Goal: Task Accomplishment & Management: Complete application form

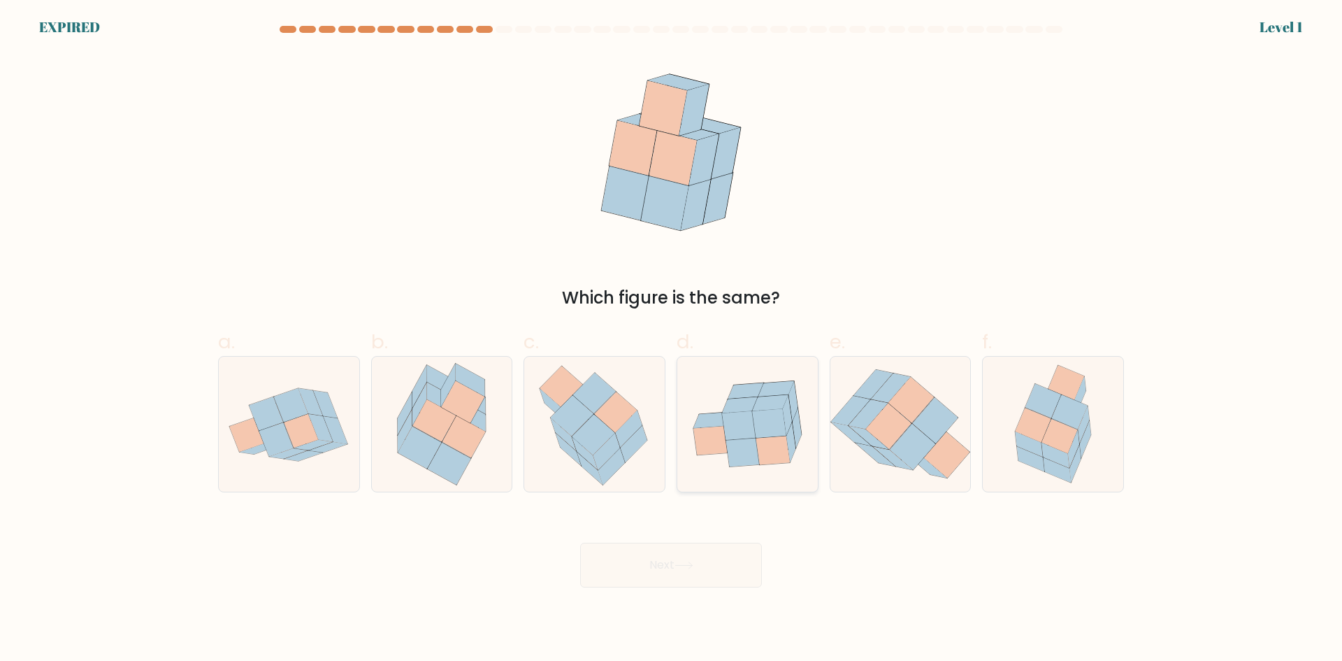
click at [767, 433] on icon at bounding box center [769, 423] width 34 height 29
click at [672, 340] on input "d." at bounding box center [671, 335] width 1 height 9
radio input "true"
click at [658, 438] on div at bounding box center [595, 424] width 142 height 136
click at [671, 340] on input "c." at bounding box center [671, 335] width 1 height 9
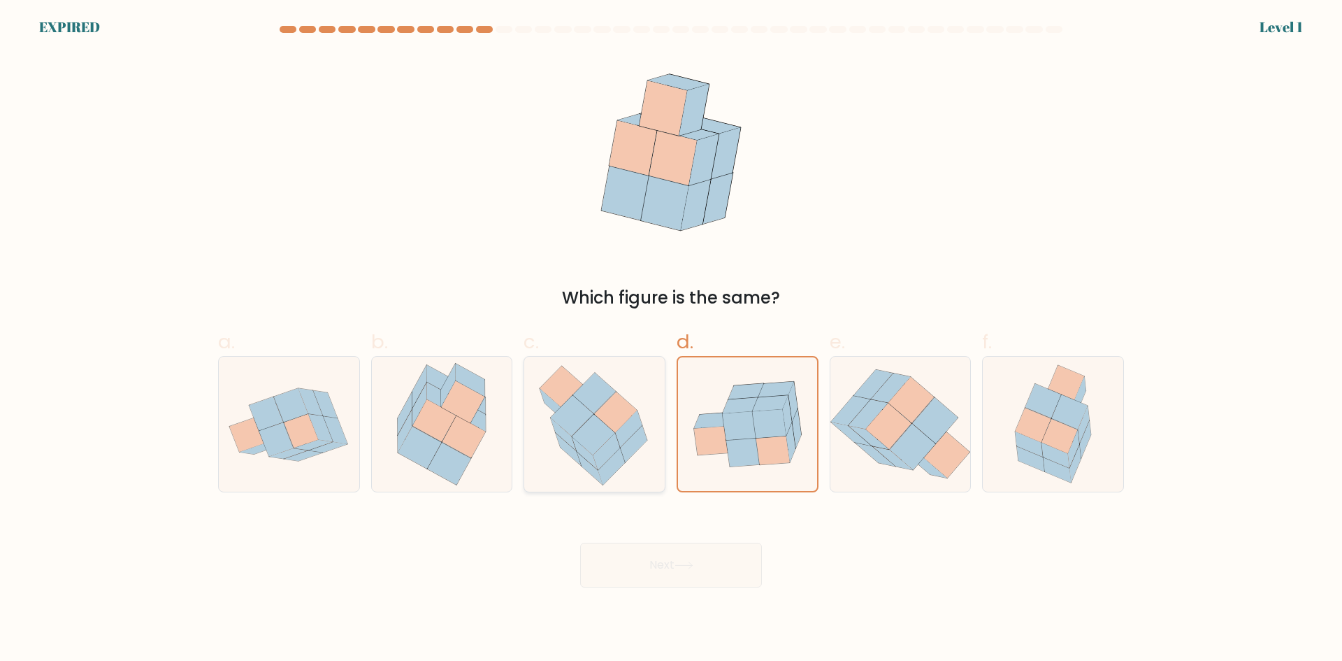
radio input "true"
click at [454, 438] on icon at bounding box center [463, 436] width 43 height 42
click at [671, 340] on input "b." at bounding box center [671, 335] width 1 height 9
radio input "true"
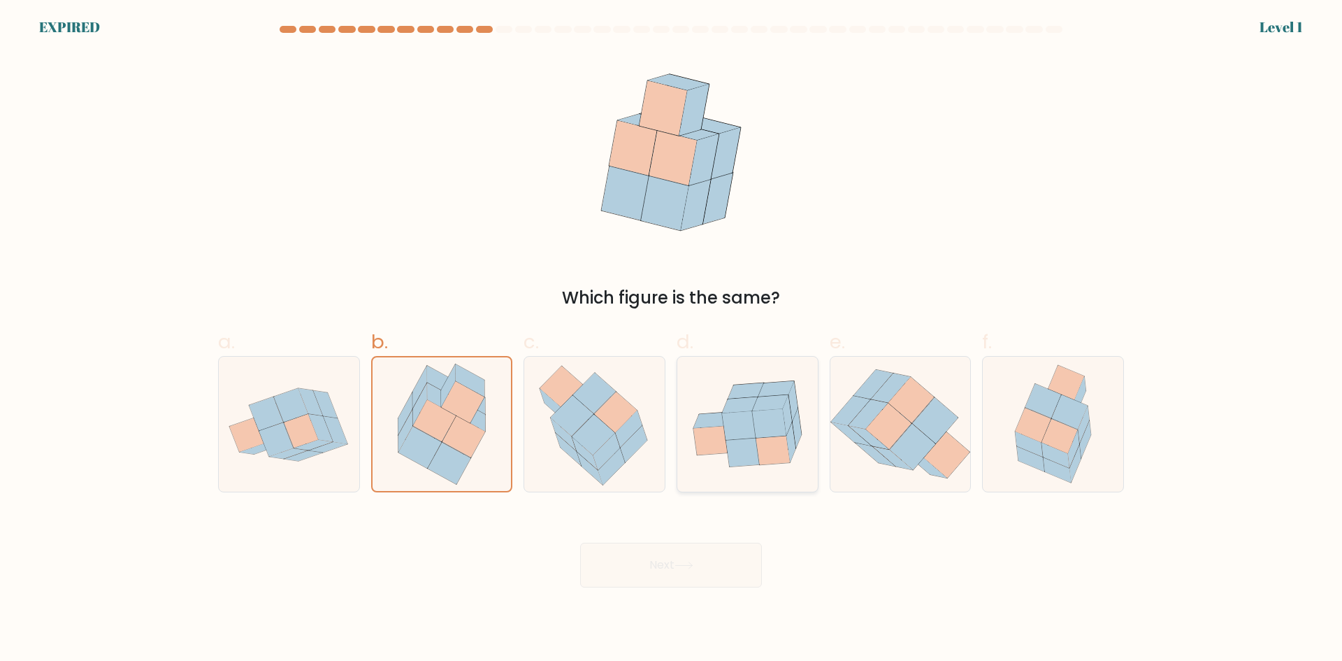
drag, startPoint x: 718, startPoint y: 449, endPoint x: 765, endPoint y: 439, distance: 48.7
click at [722, 447] on icon at bounding box center [710, 440] width 34 height 29
click at [672, 340] on input "d." at bounding box center [671, 335] width 1 height 9
radio input "true"
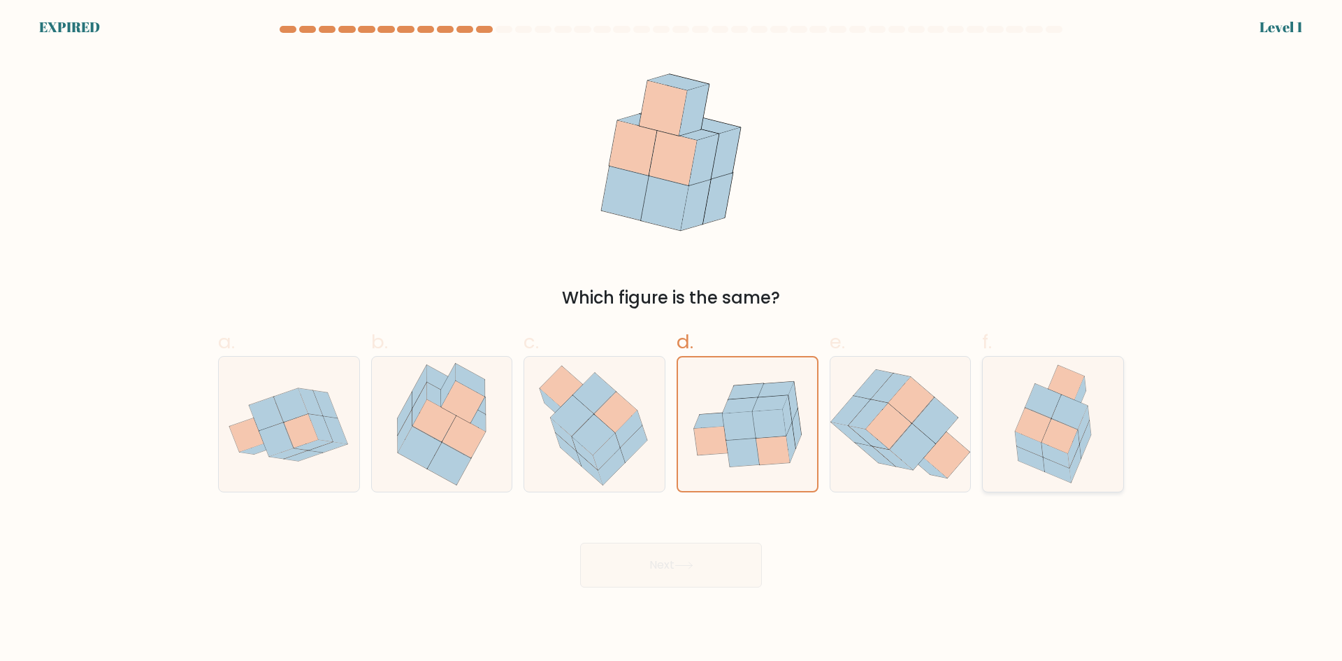
drag, startPoint x: 790, startPoint y: 438, endPoint x: 1092, endPoint y: 435, distance: 302.0
click at [798, 435] on icon at bounding box center [747, 424] width 139 height 112
click at [672, 340] on input "d." at bounding box center [671, 335] width 1 height 9
click at [1120, 435] on div at bounding box center [1053, 424] width 142 height 136
click at [672, 340] on input "f." at bounding box center [671, 335] width 1 height 9
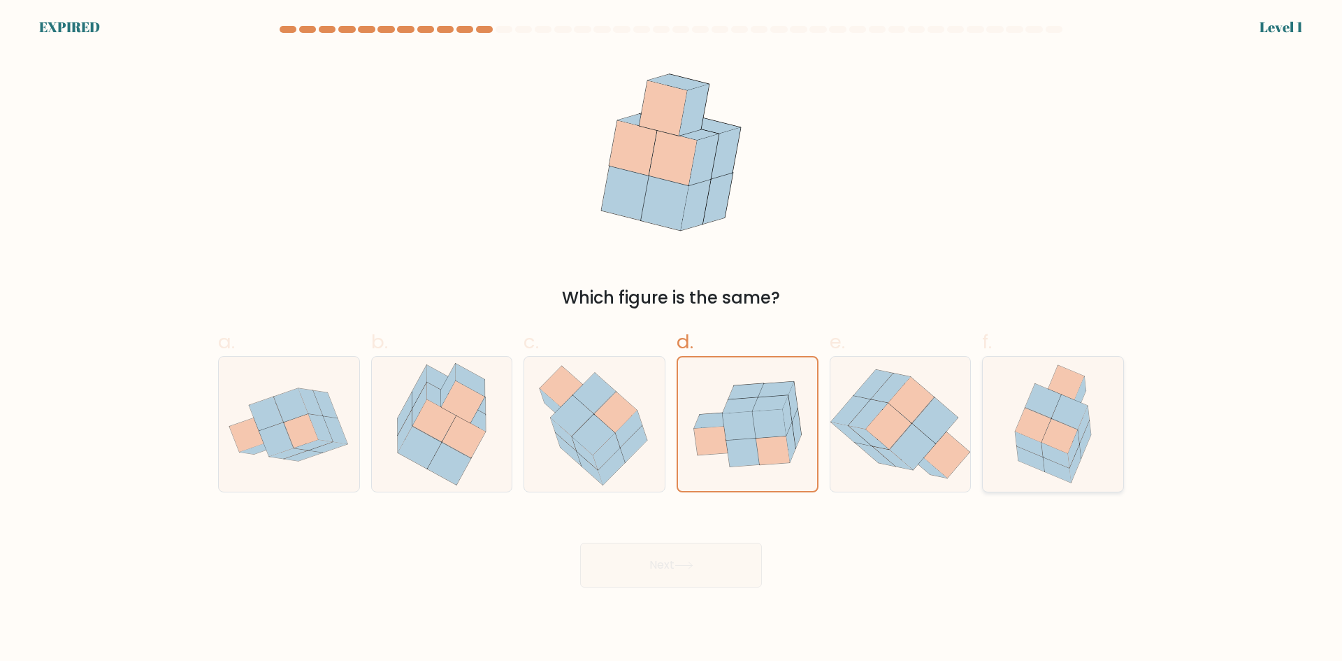
radio input "true"
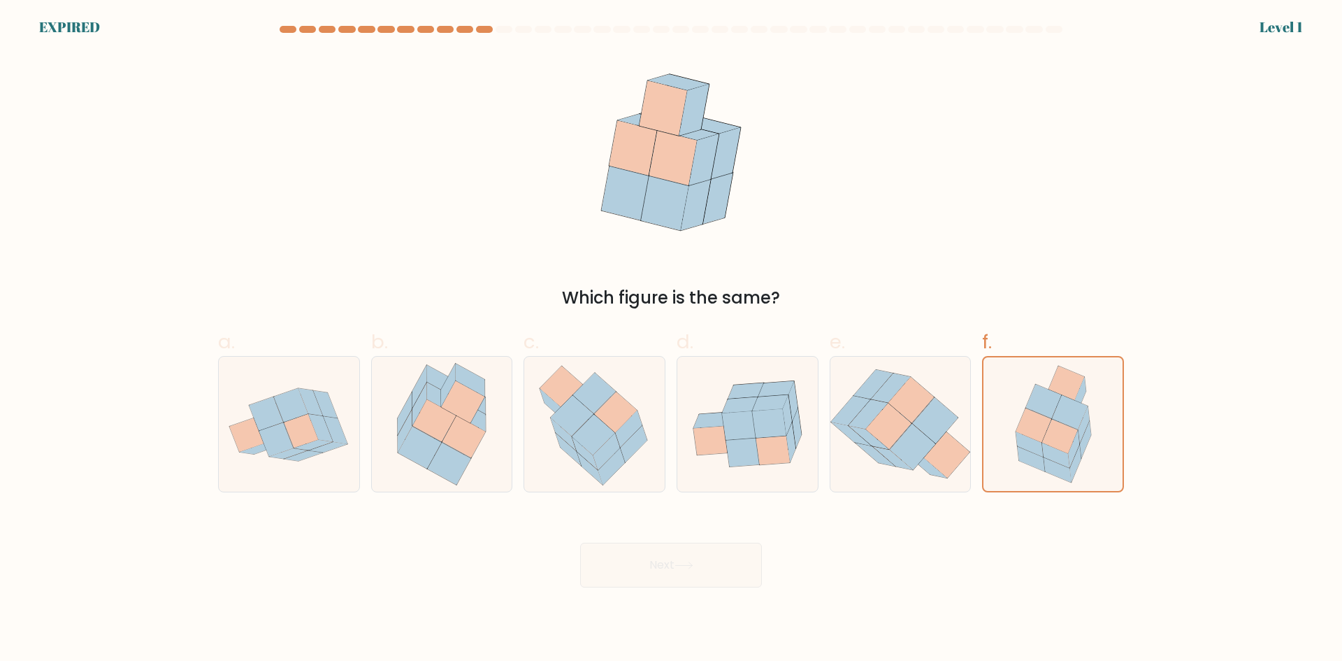
click at [978, 417] on div "f." at bounding box center [1052, 409] width 153 height 165
drag, startPoint x: 1076, startPoint y: 415, endPoint x: 1058, endPoint y: 422, distance: 19.5
click at [1073, 417] on icon at bounding box center [1070, 412] width 36 height 34
click at [672, 340] on input "f." at bounding box center [671, 335] width 1 height 9
click at [919, 422] on icon at bounding box center [934, 421] width 45 height 46
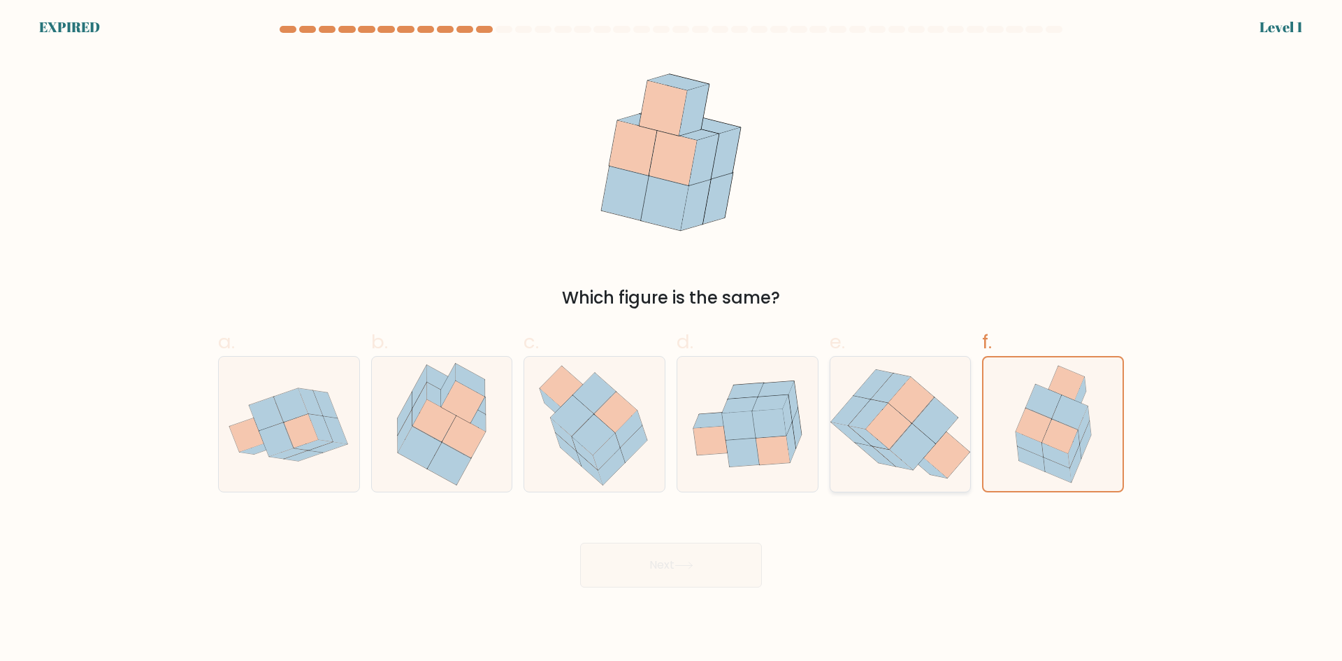
click at [672, 340] on input "e." at bounding box center [671, 335] width 1 height 9
radio input "true"
drag, startPoint x: 745, startPoint y: 424, endPoint x: 709, endPoint y: 430, distance: 36.1
click at [738, 426] on icon at bounding box center [739, 425] width 34 height 29
click at [672, 340] on input "d." at bounding box center [671, 335] width 1 height 9
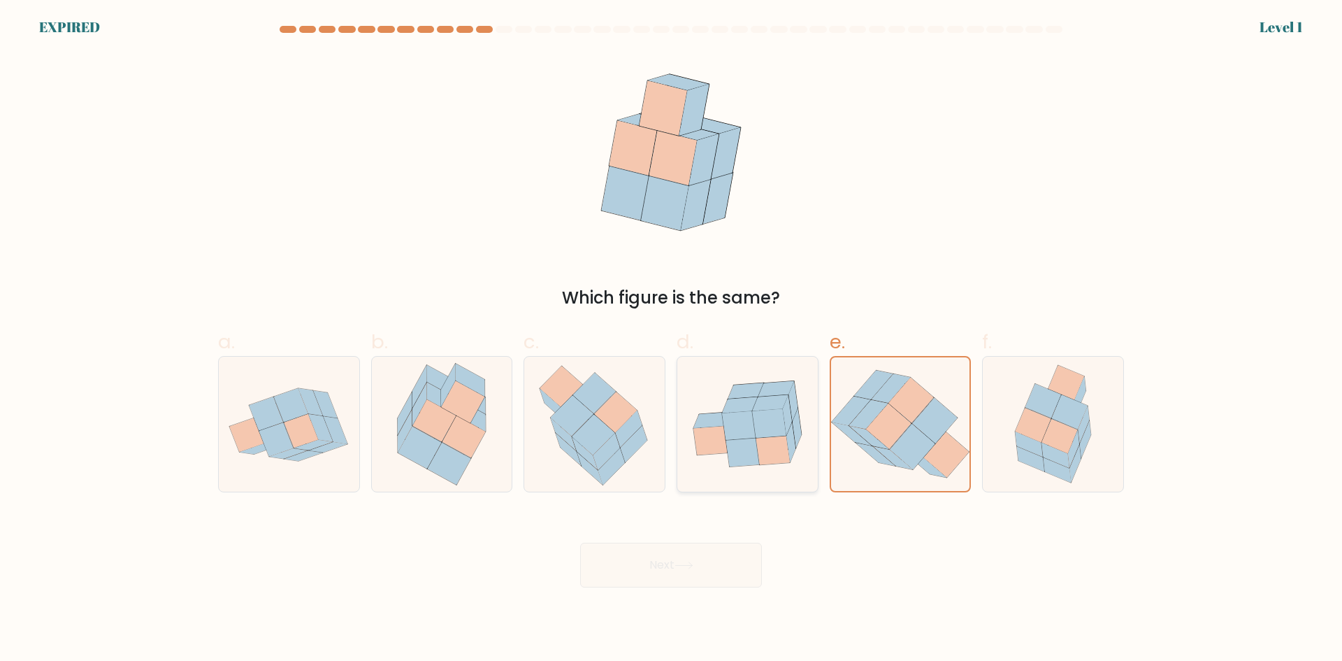
radio input "true"
drag, startPoint x: 521, startPoint y: 431, endPoint x: 444, endPoint y: 433, distance: 76.9
click at [517, 433] on div "a. b. c." at bounding box center [670, 404] width 917 height 176
click at [319, 433] on icon at bounding box center [320, 427] width 24 height 27
click at [671, 340] on input "a." at bounding box center [671, 335] width 1 height 9
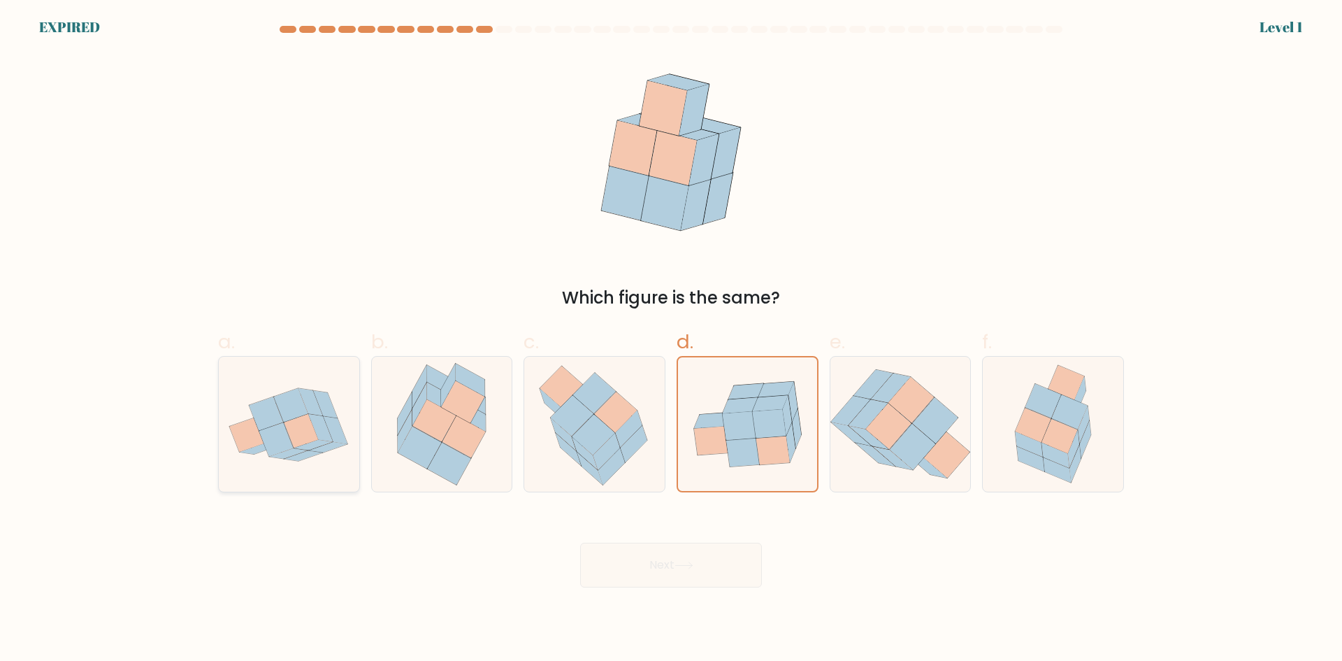
radio input "true"
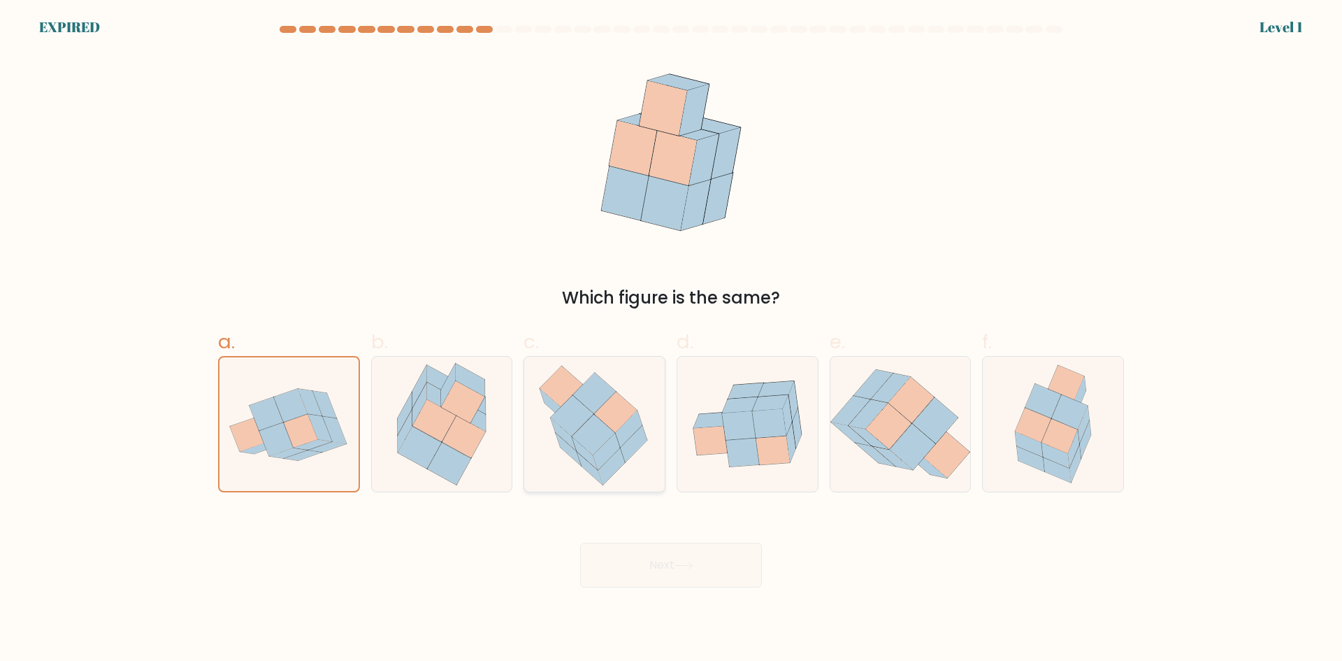
click at [589, 426] on icon at bounding box center [593, 434] width 43 height 41
click at [671, 340] on input "c." at bounding box center [671, 335] width 1 height 9
radio input "true"
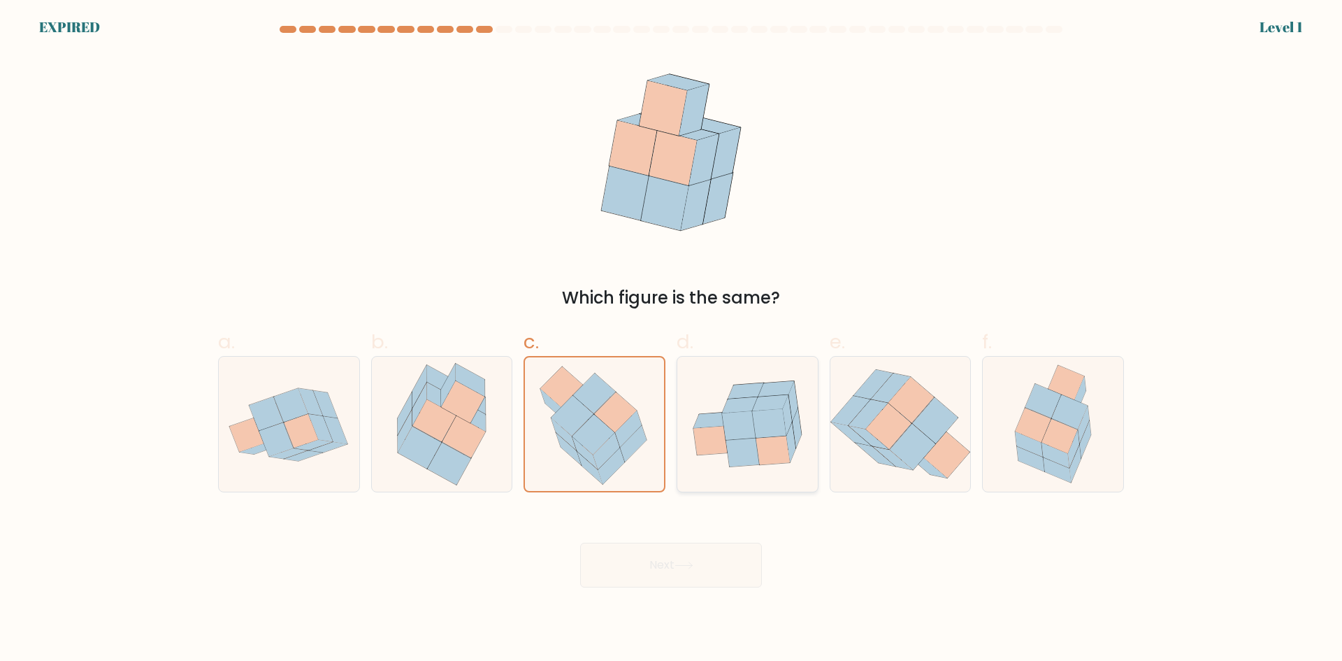
click at [743, 427] on icon at bounding box center [739, 425] width 34 height 29
click at [672, 340] on input "d." at bounding box center [671, 335] width 1 height 9
radio input "true"
drag, startPoint x: 958, startPoint y: 437, endPoint x: 993, endPoint y: 433, distance: 35.2
click at [966, 435] on icon at bounding box center [900, 424] width 140 height 122
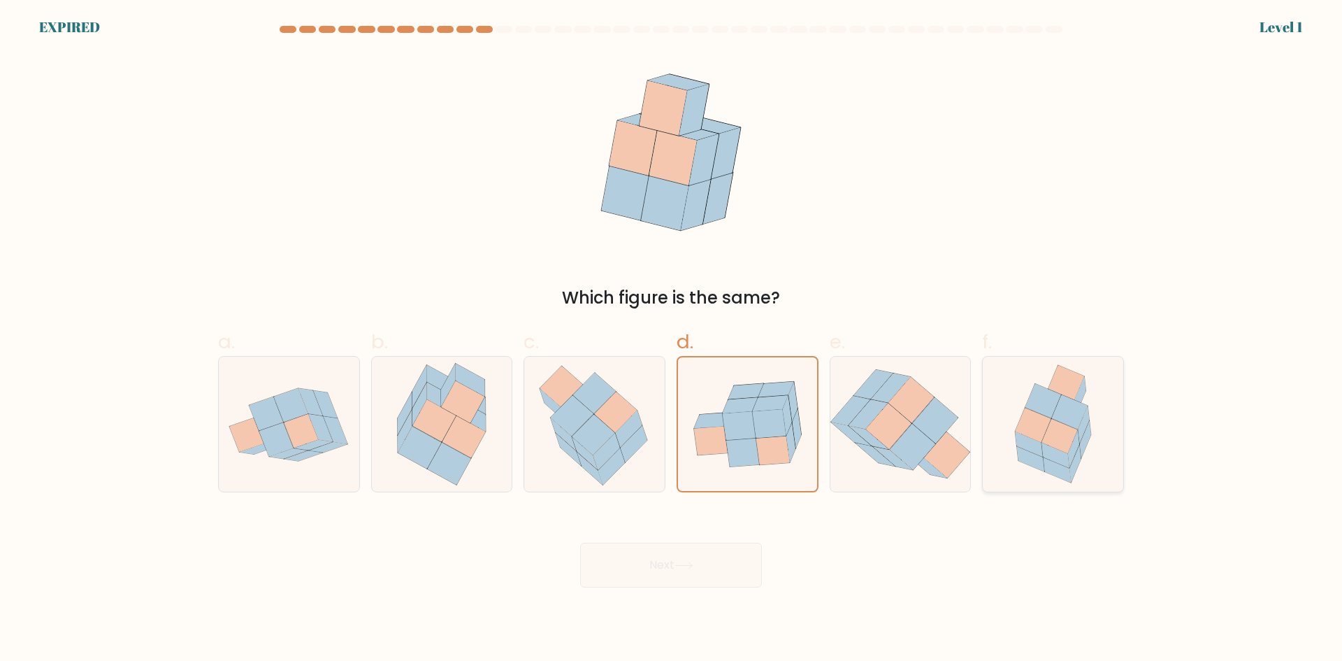
click at [672, 340] on input "e." at bounding box center [671, 335] width 1 height 9
radio input "true"
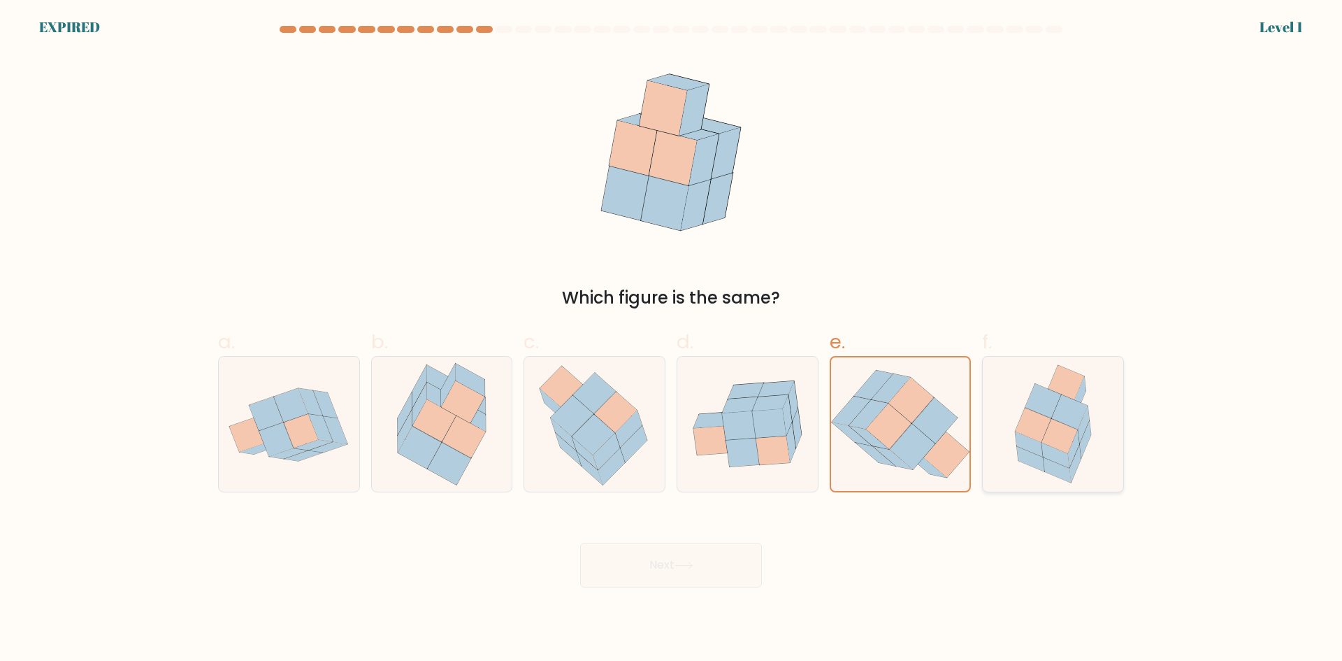
click at [993, 433] on div at bounding box center [1053, 424] width 142 height 136
click at [672, 340] on input "f." at bounding box center [671, 335] width 1 height 9
radio input "true"
drag, startPoint x: 463, startPoint y: 433, endPoint x: 261, endPoint y: 436, distance: 202.0
click at [430, 435] on icon at bounding box center [441, 423] width 117 height 135
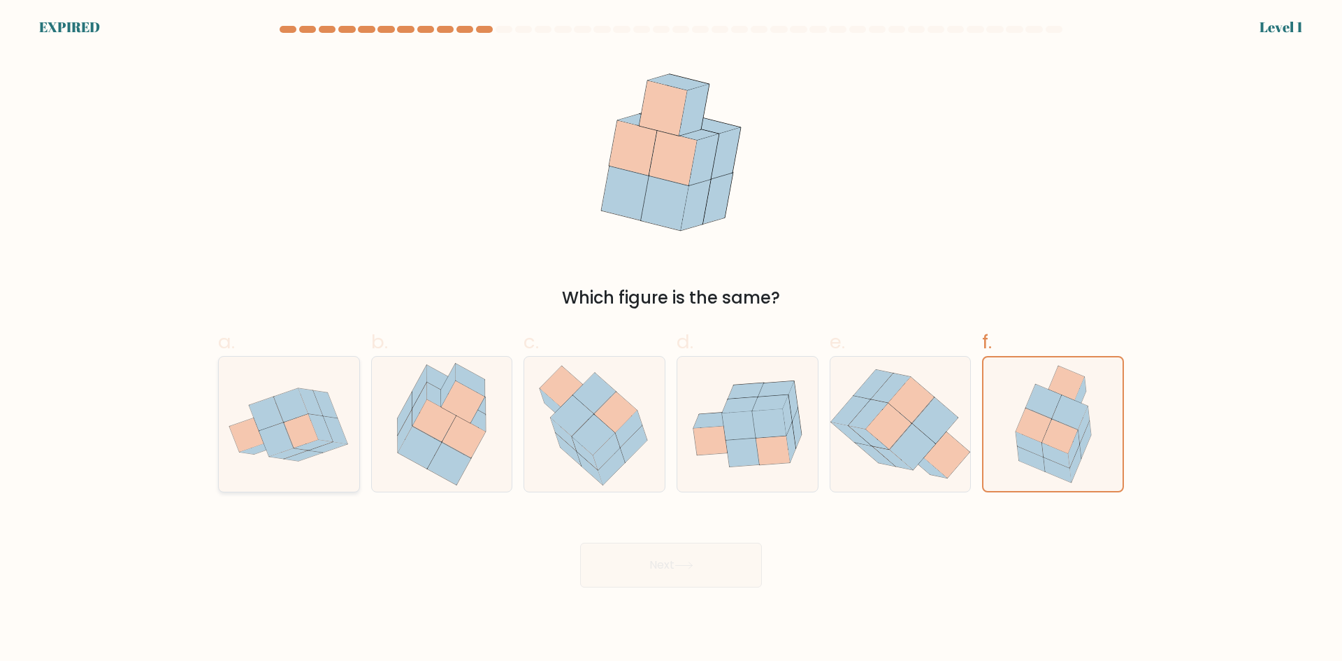
click at [671, 340] on input "b." at bounding box center [671, 335] width 1 height 9
radio input "true"
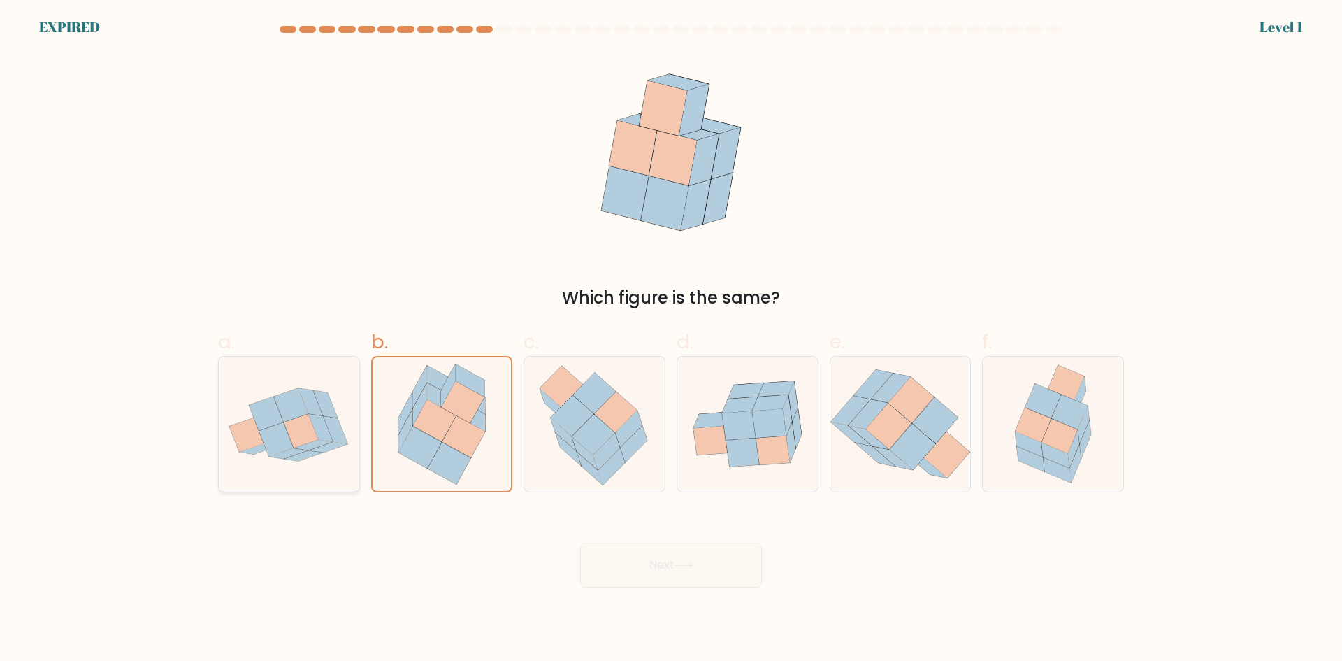
click at [261, 436] on icon at bounding box center [276, 439] width 34 height 34
click at [671, 340] on input "a." at bounding box center [671, 335] width 1 height 9
radio input "true"
drag, startPoint x: 597, startPoint y: 461, endPoint x: 745, endPoint y: 451, distance: 148.5
click at [633, 456] on div at bounding box center [595, 424] width 142 height 136
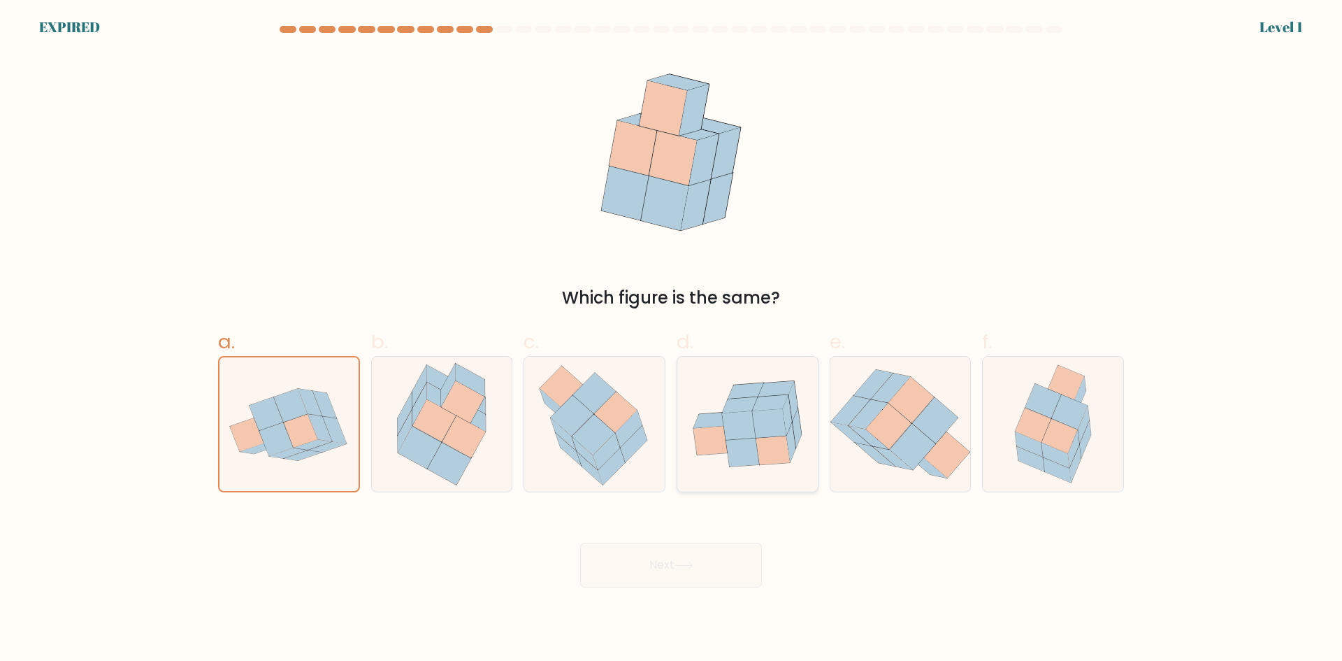
click at [671, 340] on input "c." at bounding box center [671, 335] width 1 height 9
radio input "true"
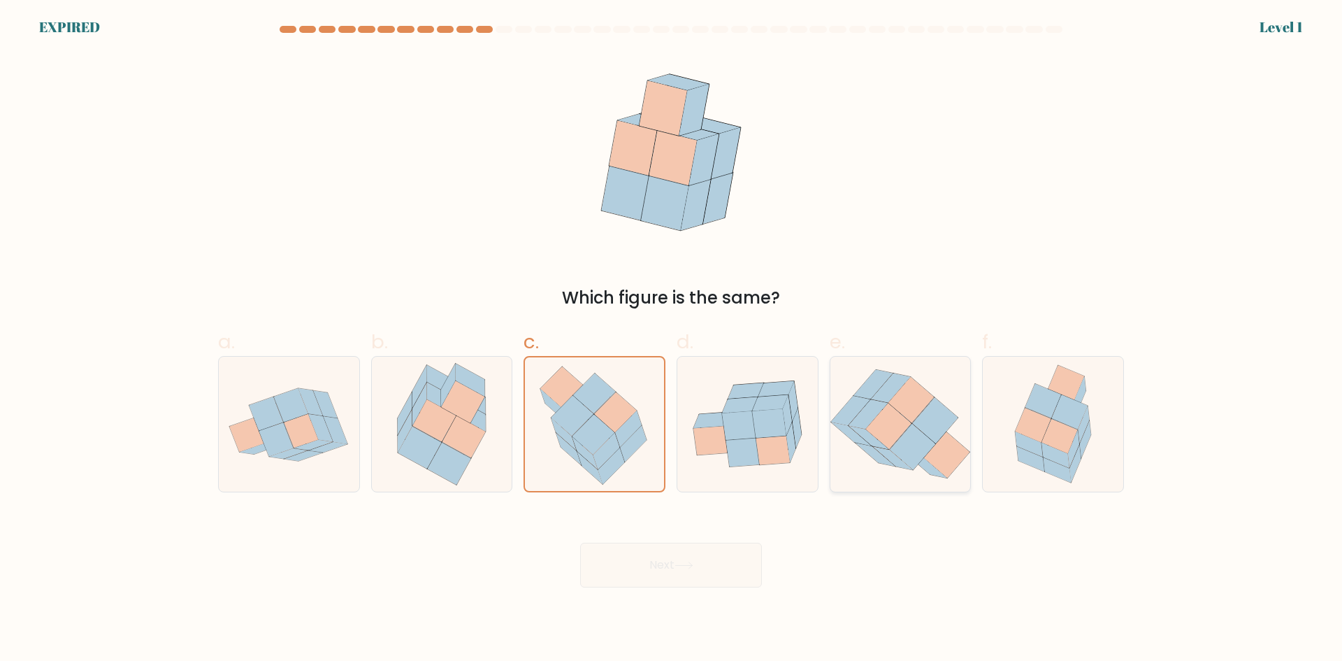
drag, startPoint x: 745, startPoint y: 451, endPoint x: 867, endPoint y: 442, distance: 121.9
click at [761, 447] on icon at bounding box center [747, 423] width 140 height 113
click at [672, 340] on input "d." at bounding box center [671, 335] width 1 height 9
radio input "true"
drag, startPoint x: 902, startPoint y: 442, endPoint x: 922, endPoint y: 437, distance: 21.0
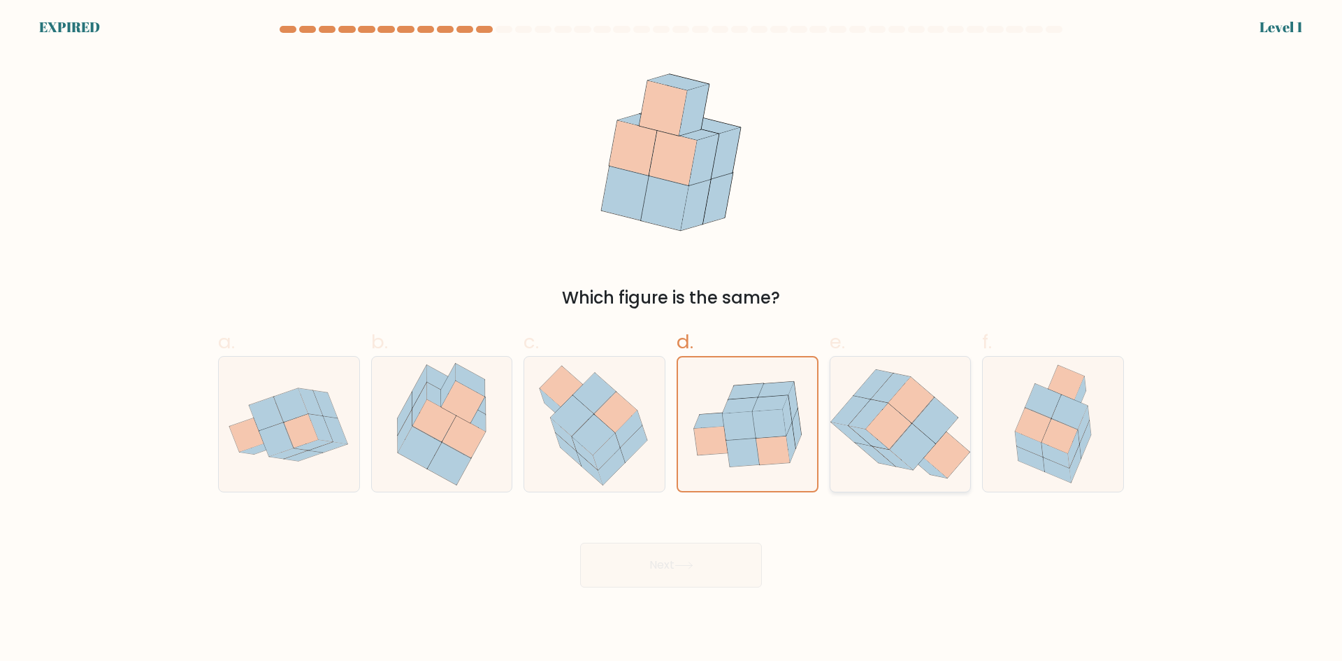
click at [907, 441] on icon at bounding box center [912, 447] width 45 height 46
click at [672, 340] on input "e." at bounding box center [671, 335] width 1 height 9
radio input "true"
click at [922, 437] on icon at bounding box center [912, 446] width 45 height 45
click at [672, 340] on input "e." at bounding box center [671, 335] width 1 height 9
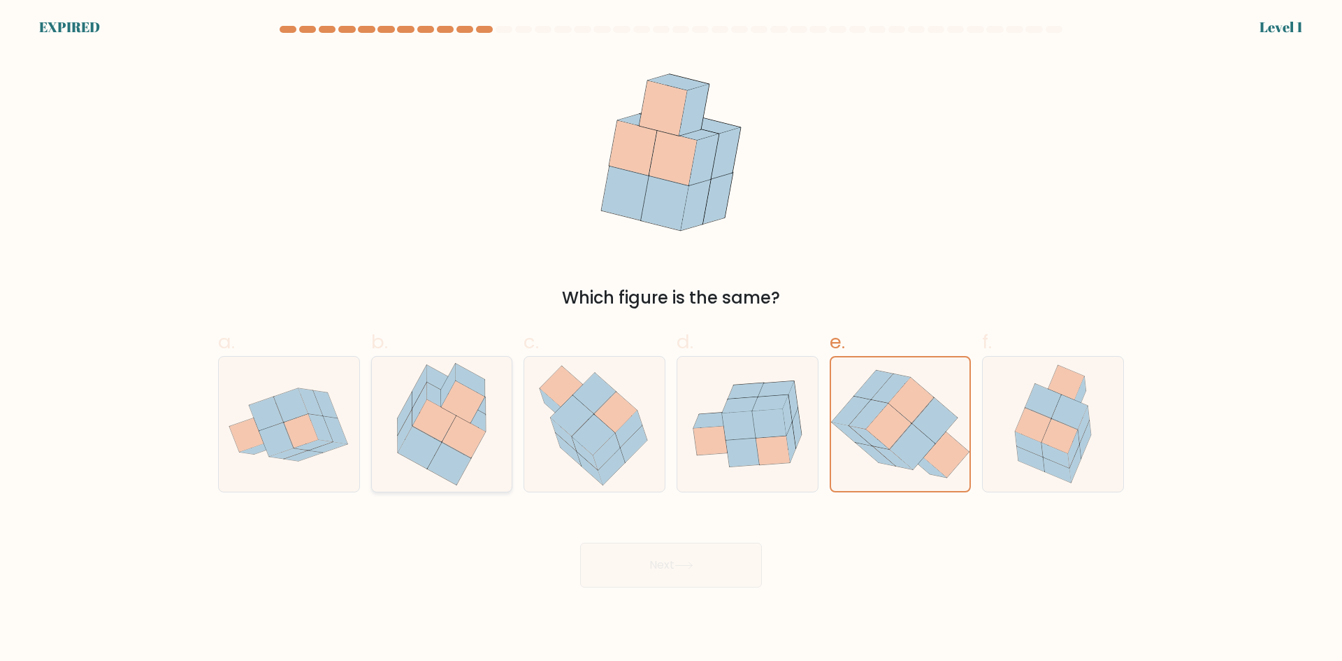
drag, startPoint x: 396, startPoint y: 437, endPoint x: 387, endPoint y: 437, distance: 9.8
click at [387, 437] on icon at bounding box center [441, 423] width 117 height 135
click at [671, 340] on input "b." at bounding box center [671, 335] width 1 height 9
radio input "true"
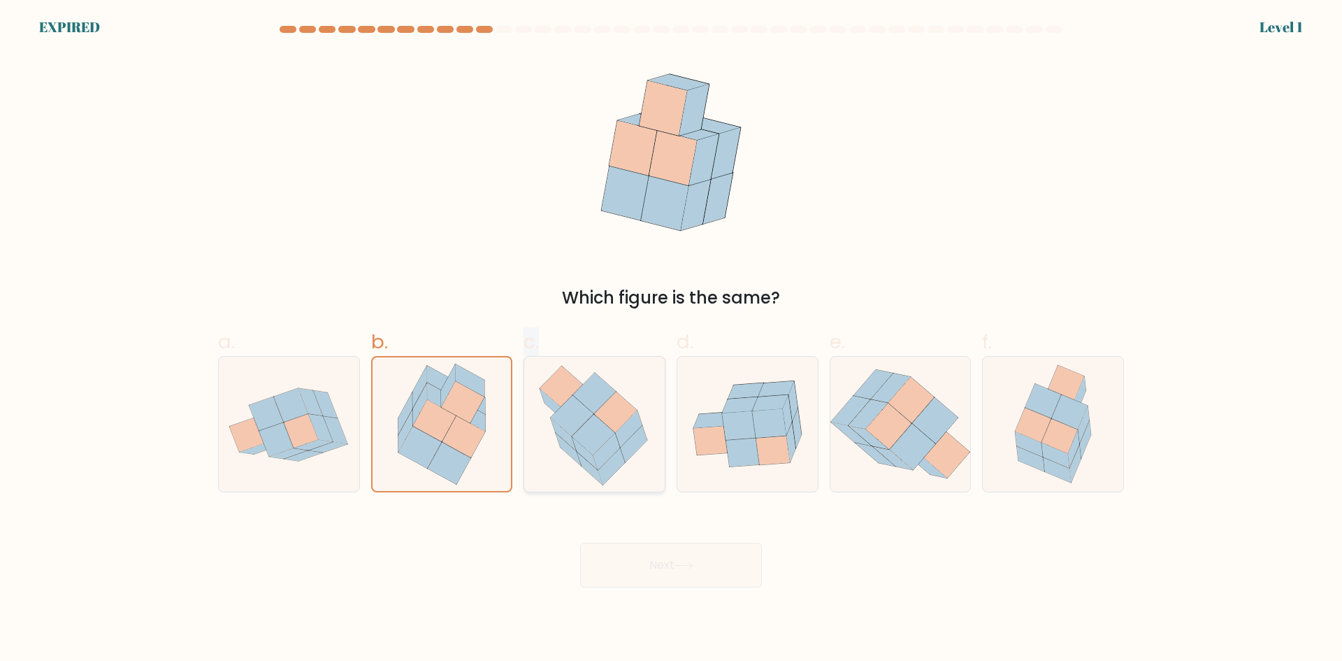
drag, startPoint x: 414, startPoint y: 428, endPoint x: 646, endPoint y: 433, distance: 231.4
click at [646, 433] on div "a. b. c." at bounding box center [670, 404] width 917 height 176
drag, startPoint x: 1076, startPoint y: 431, endPoint x: 860, endPoint y: 426, distance: 215.4
click at [1056, 431] on icon at bounding box center [1059, 436] width 36 height 34
click at [672, 340] on input "f." at bounding box center [671, 335] width 1 height 9
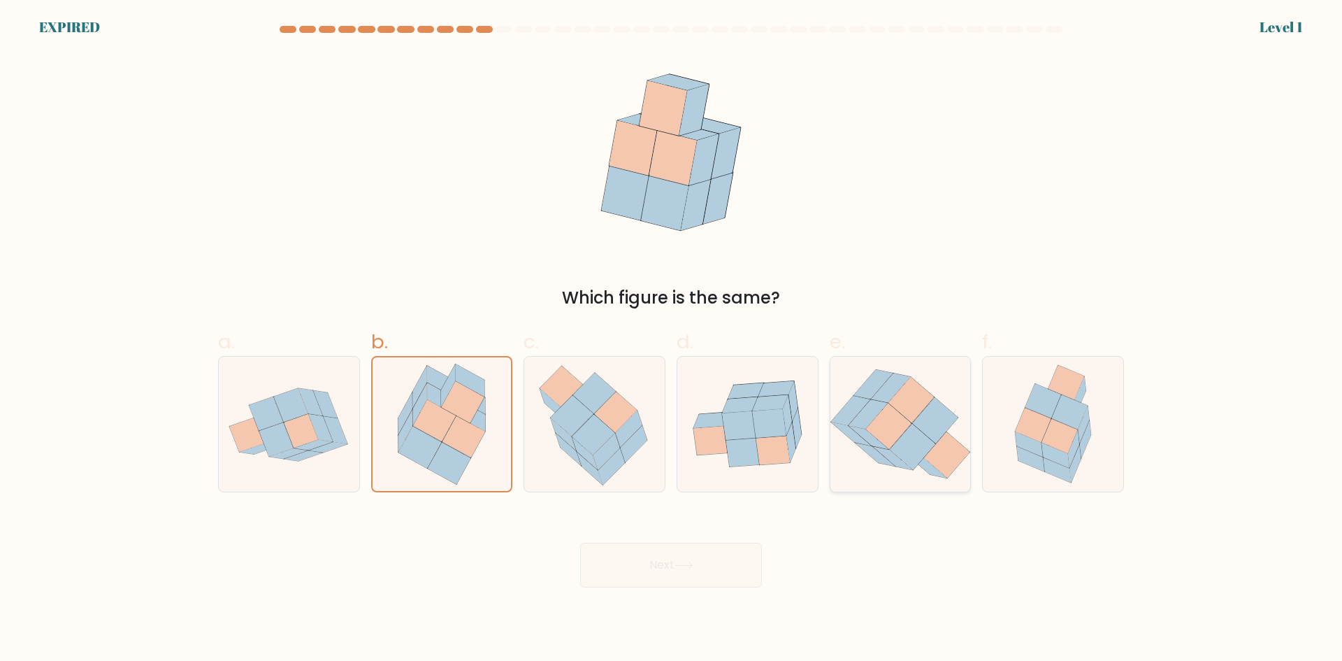
radio input "true"
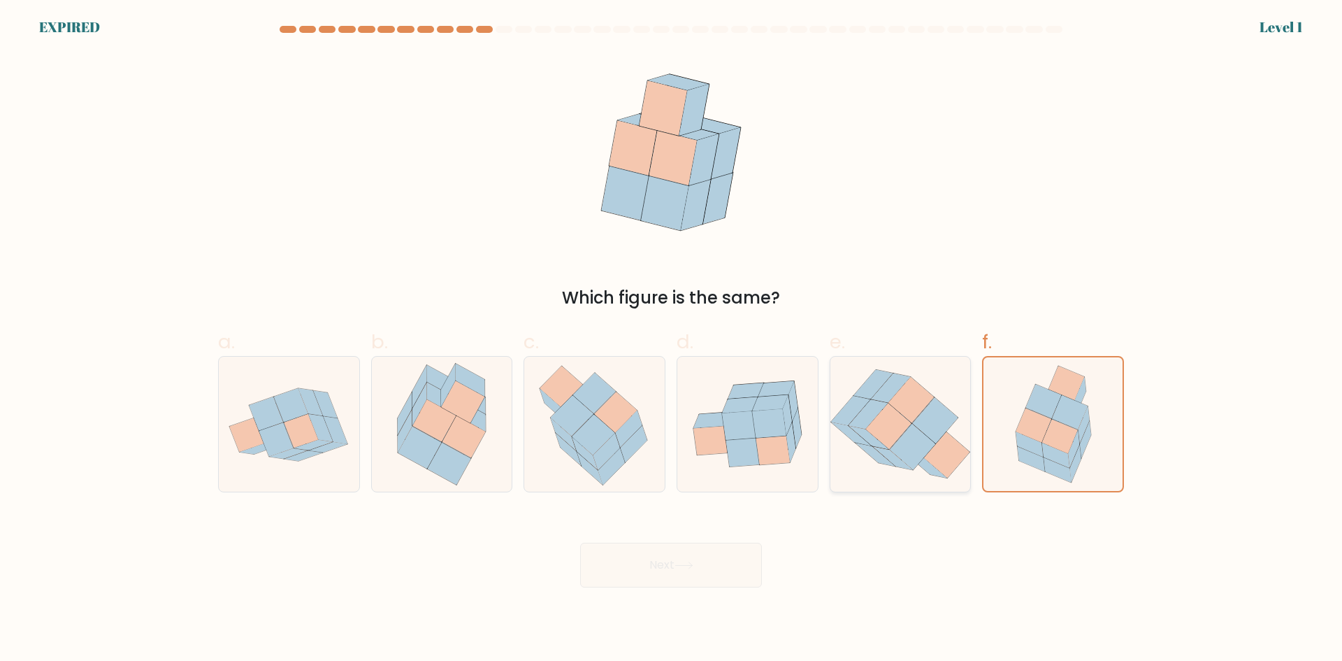
click at [860, 426] on icon at bounding box center [868, 413] width 40 height 29
click at [672, 340] on input "e." at bounding box center [671, 335] width 1 height 9
radio input "true"
drag, startPoint x: 618, startPoint y: 426, endPoint x: 484, endPoint y: 428, distance: 133.5
click at [591, 428] on icon at bounding box center [594, 423] width 127 height 135
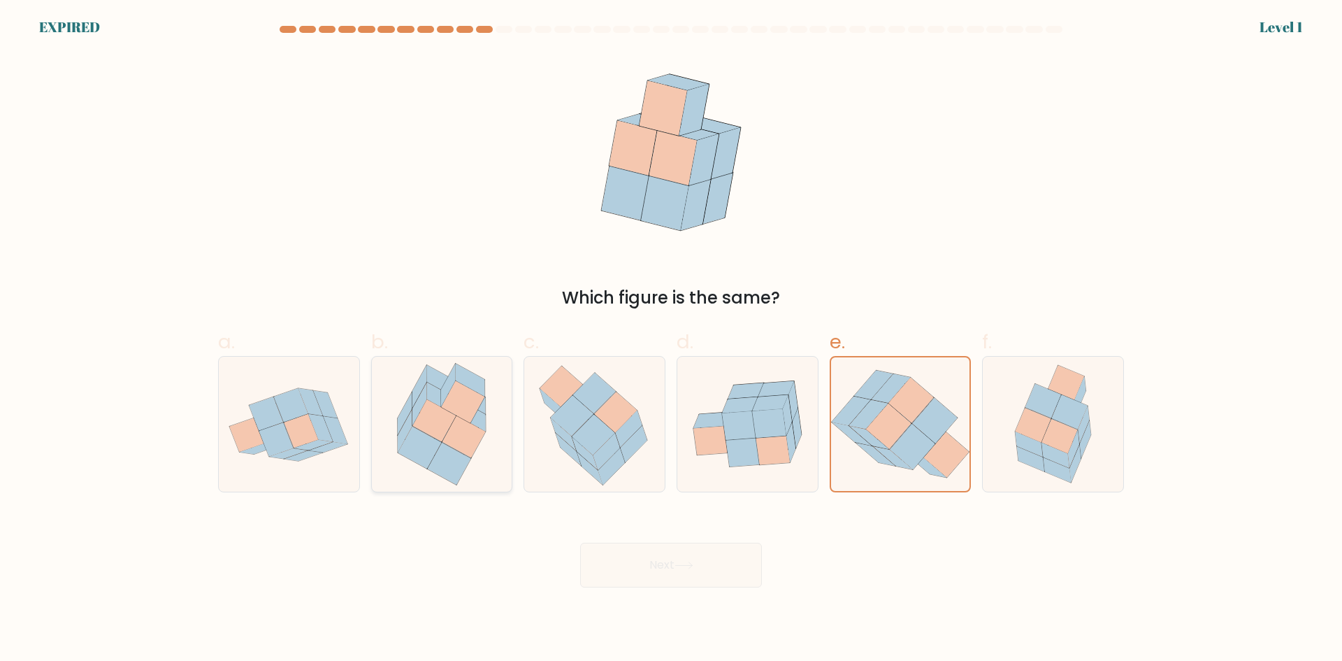
click at [671, 340] on input "c." at bounding box center [671, 335] width 1 height 9
radio input "true"
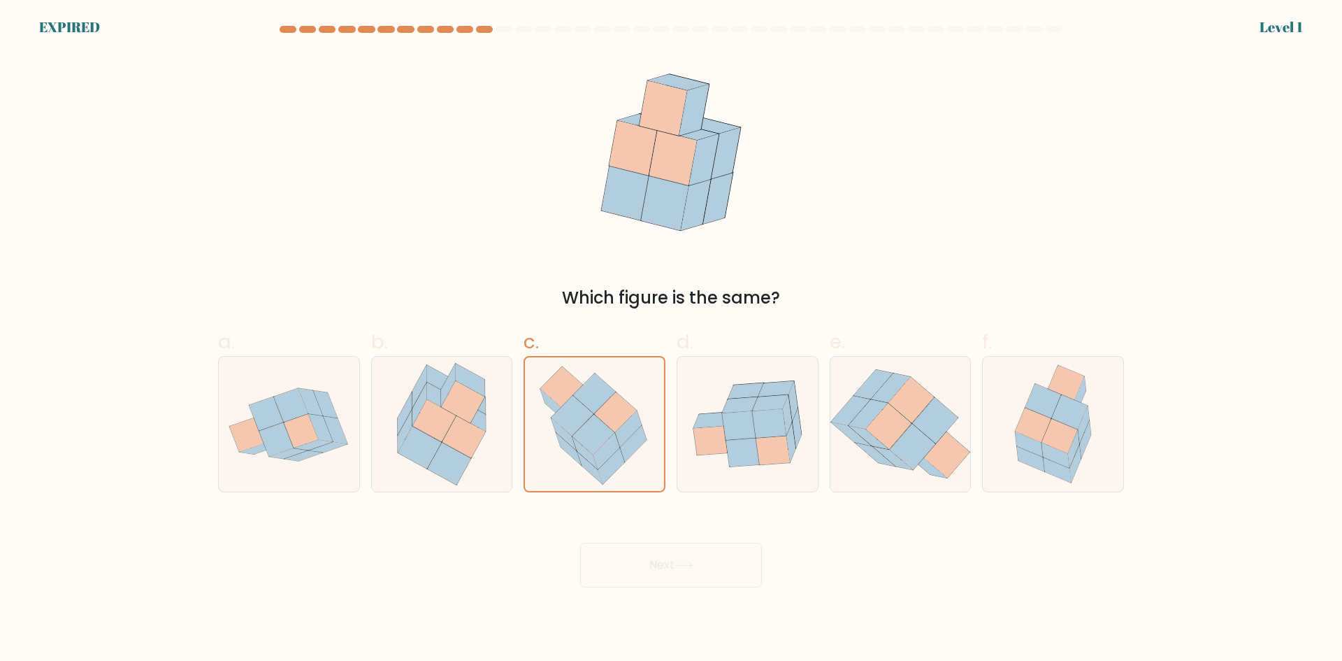
drag, startPoint x: 422, startPoint y: 428, endPoint x: 76, endPoint y: 438, distance: 346.1
click at [333, 433] on div "a. b. c." at bounding box center [670, 404] width 917 height 176
click at [733, 433] on icon at bounding box center [739, 425] width 34 height 29
click at [672, 340] on input "d." at bounding box center [671, 335] width 1 height 9
radio input "true"
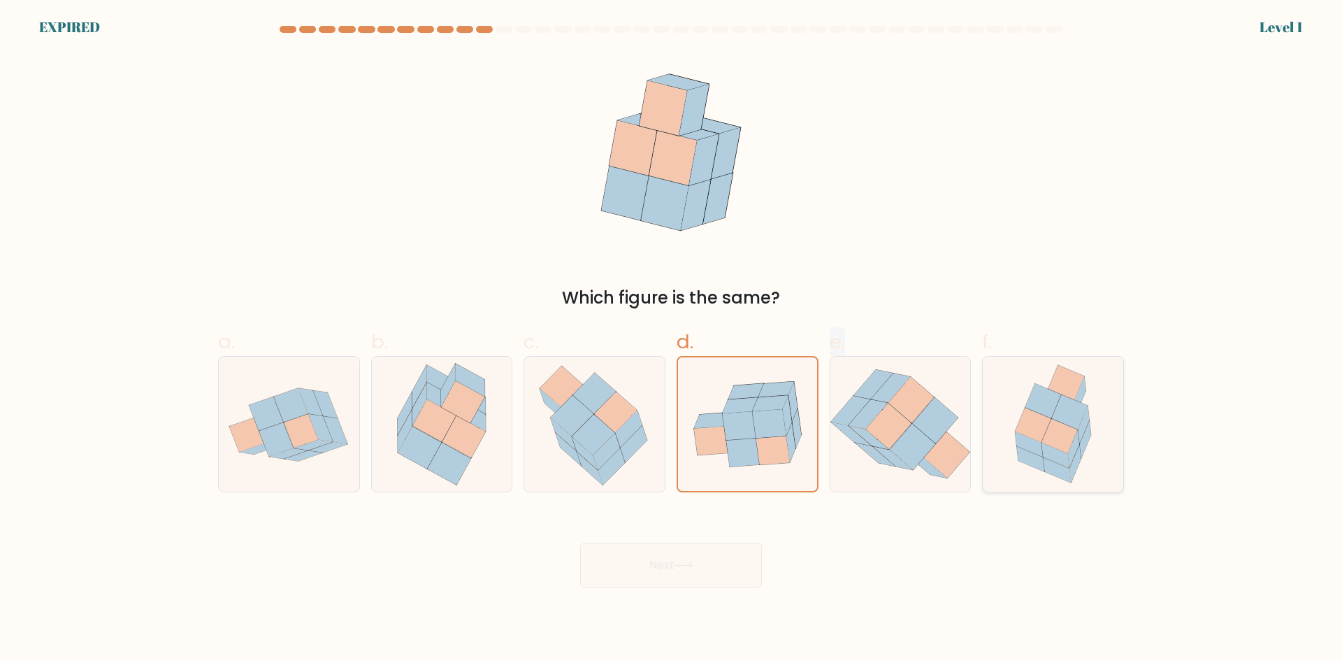
drag, startPoint x: 821, startPoint y: 438, endPoint x: 1018, endPoint y: 433, distance: 197.2
click at [865, 434] on div "a. b. c." at bounding box center [670, 404] width 917 height 176
click at [1018, 433] on icon at bounding box center [1029, 443] width 28 height 25
click at [672, 340] on input "f." at bounding box center [671, 335] width 1 height 9
radio input "true"
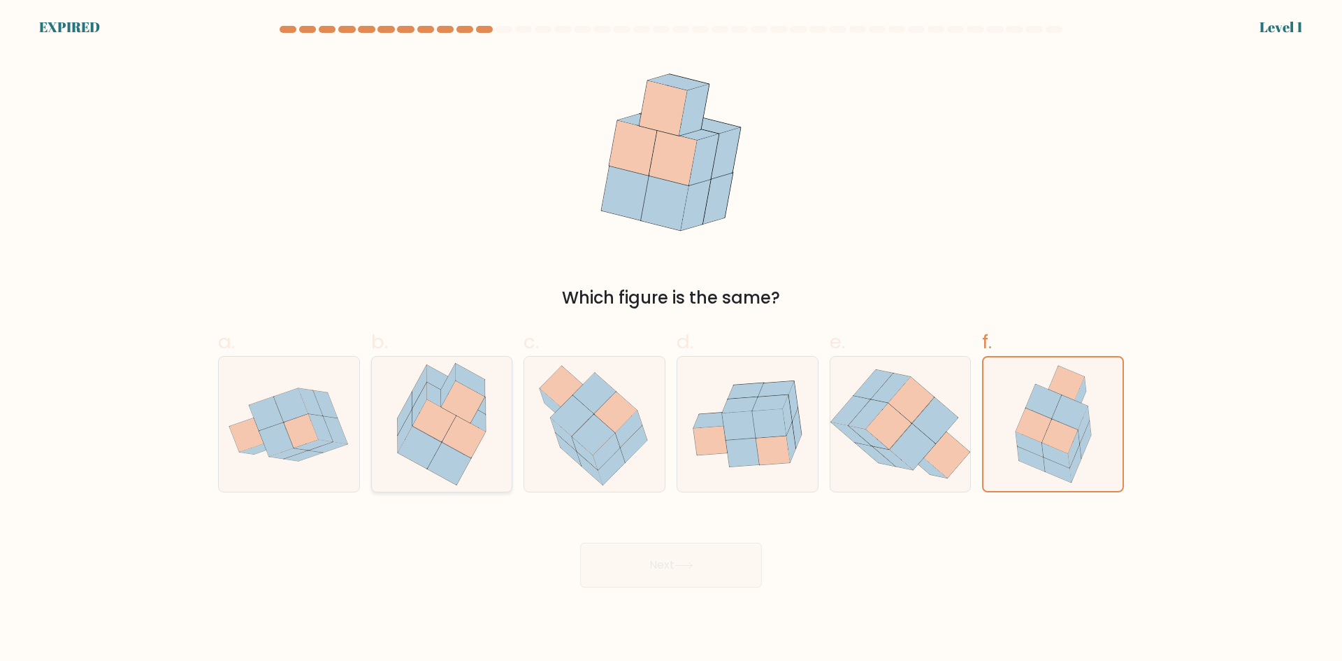
click at [445, 417] on icon at bounding box center [434, 420] width 43 height 42
click at [671, 340] on input "b." at bounding box center [671, 335] width 1 height 9
radio input "true"
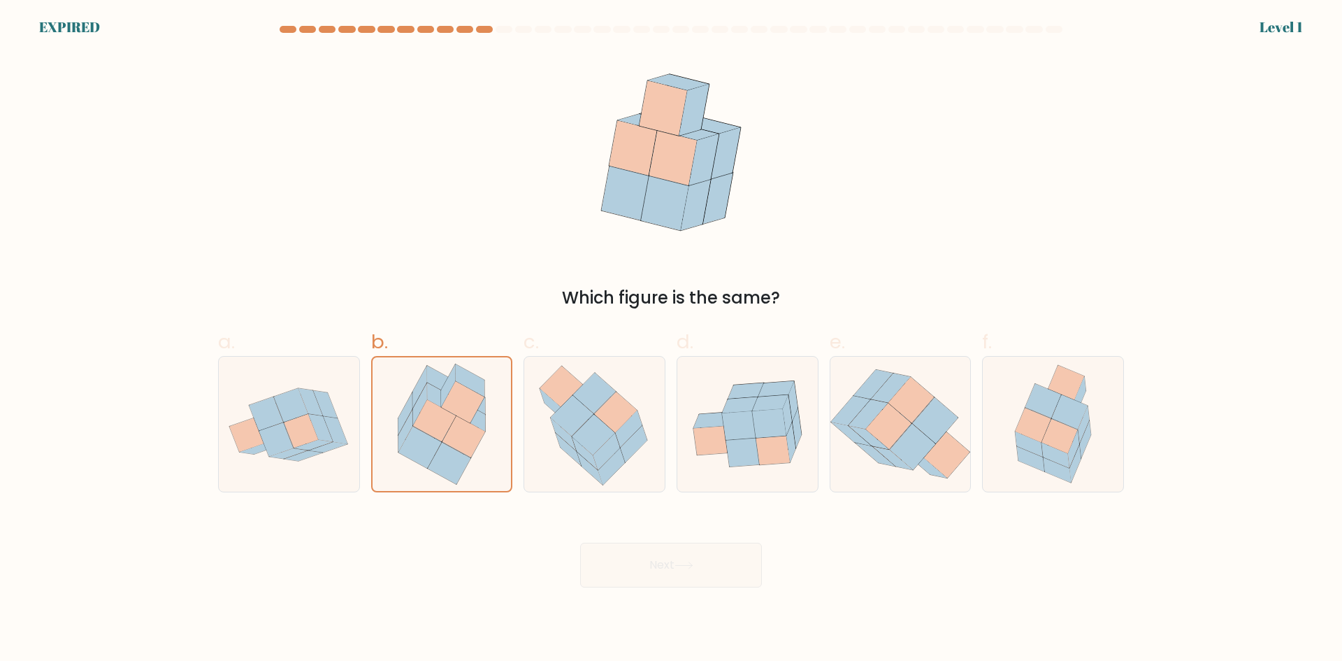
click at [691, 571] on div "Next" at bounding box center [671, 548] width 923 height 78
